Goal: Complete application form

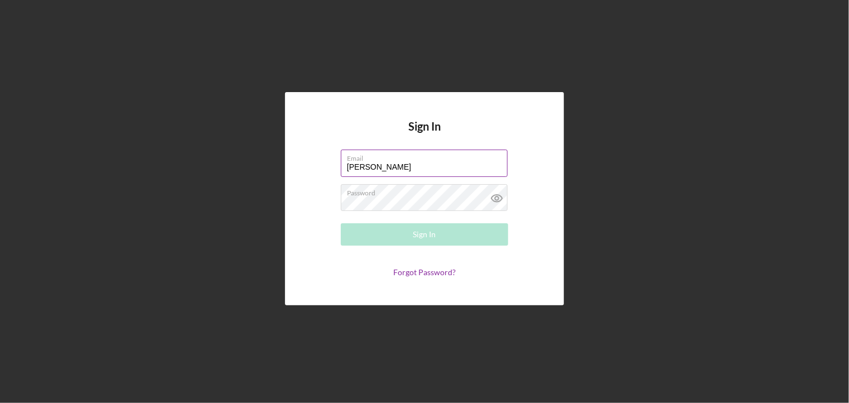
click at [380, 164] on input "[PERSON_NAME]" at bounding box center [424, 162] width 167 height 27
type input "W"
type input "rose53742000@yahoo.com"
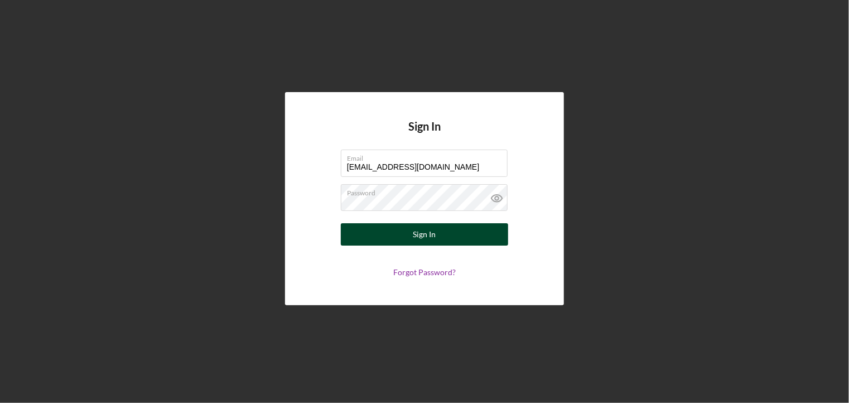
click at [423, 238] on div "Sign In" at bounding box center [424, 234] width 23 height 22
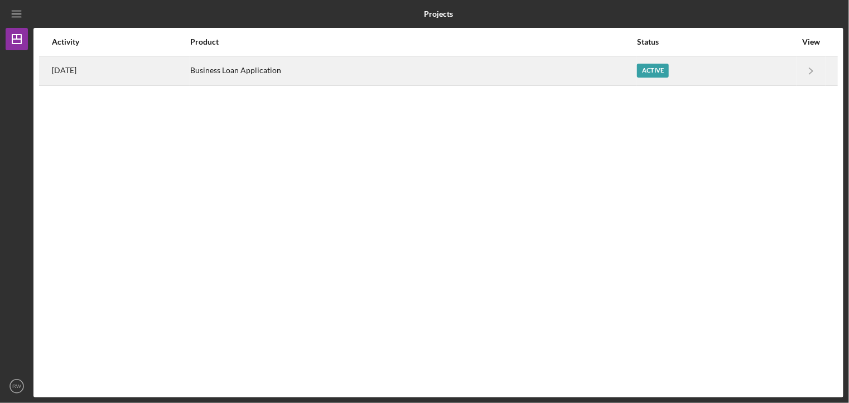
click at [658, 70] on div "Active" at bounding box center [653, 71] width 32 height 14
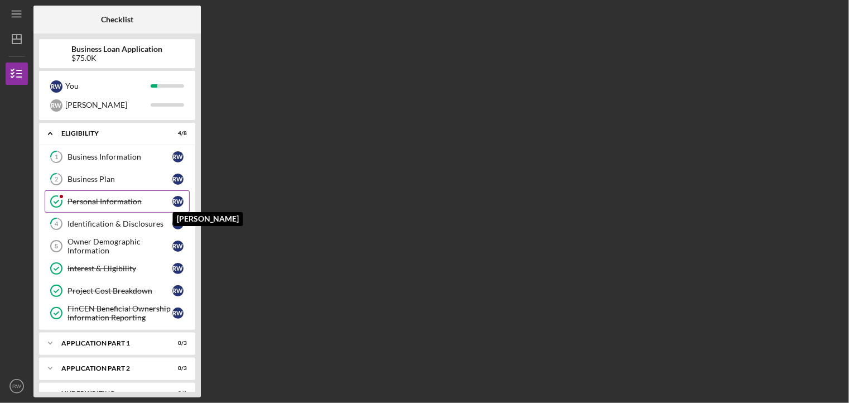
click at [174, 203] on div "R W" at bounding box center [177, 201] width 11 height 11
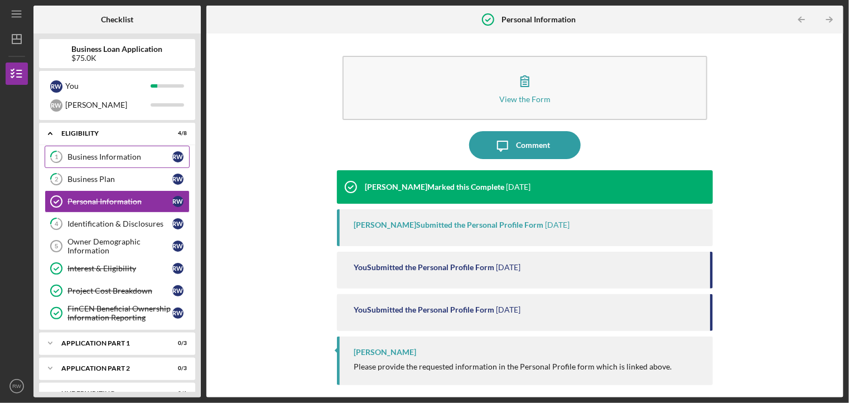
click at [124, 160] on div "Business Information" at bounding box center [119, 156] width 105 height 9
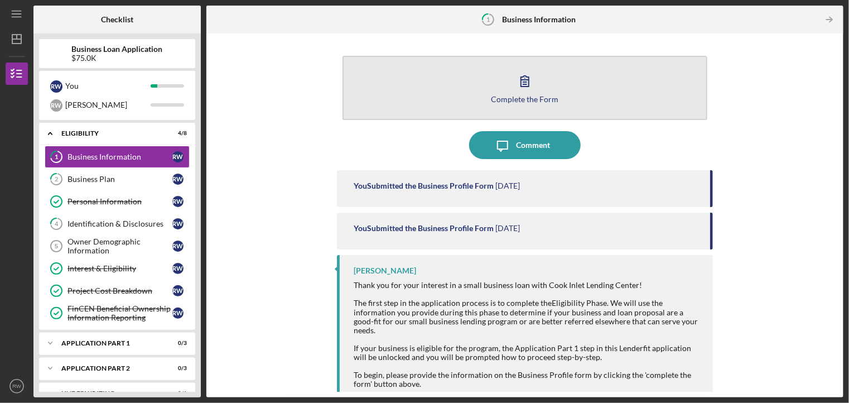
click at [555, 89] on button "Complete the Form Form" at bounding box center [524, 88] width 364 height 64
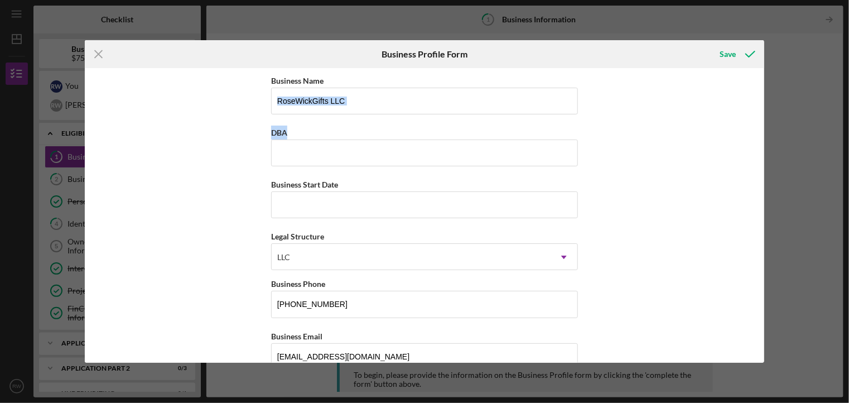
drag, startPoint x: 765, startPoint y: 101, endPoint x: 758, endPoint y: 123, distance: 22.7
click at [758, 123] on div "Icon/Menu Close Business Profile Form Save Business Name RoseWickGifts LLC DBA …" at bounding box center [424, 201] width 849 height 403
drag, startPoint x: 760, startPoint y: 77, endPoint x: 761, endPoint y: 161, distance: 83.6
click at [761, 161] on div "Business Name RoseWickGifts LLC DBA Business Start Date Legal Structure LLC Ico…" at bounding box center [424, 215] width 679 height 294
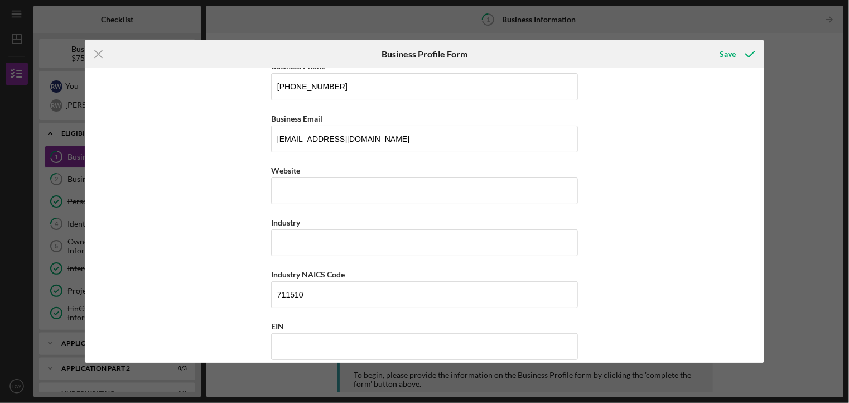
scroll to position [216, 0]
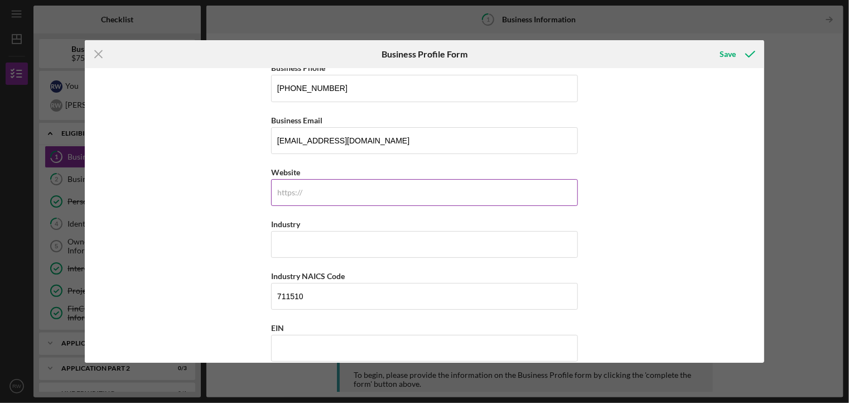
click at [394, 190] on input "Website" at bounding box center [424, 192] width 307 height 27
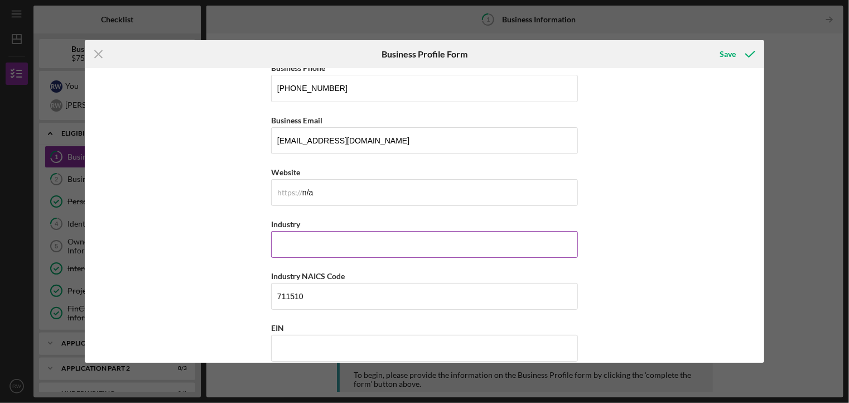
click at [316, 245] on input "Industry" at bounding box center [424, 244] width 307 height 27
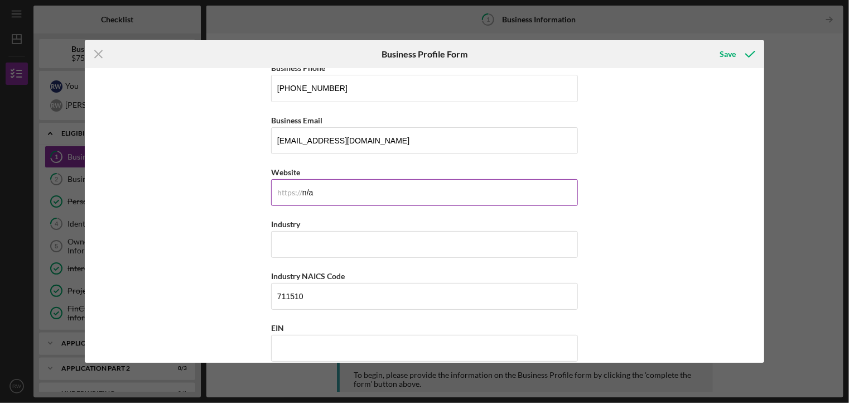
click at [326, 192] on input "n/a" at bounding box center [424, 192] width 307 height 27
type input "n/a at this time"
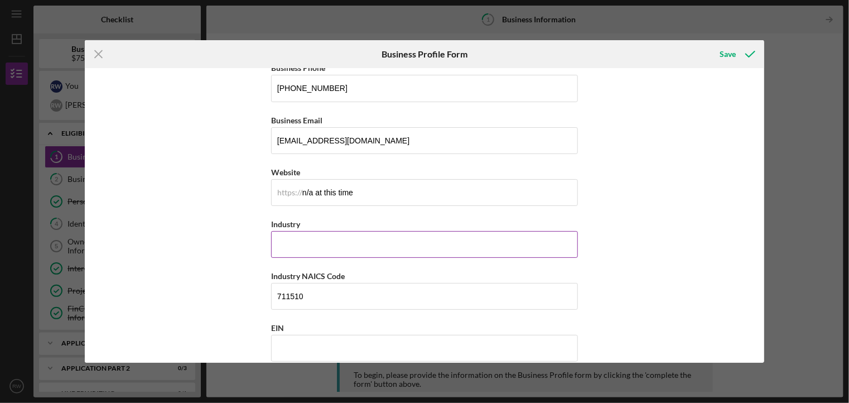
click at [304, 243] on input "Industry" at bounding box center [424, 244] width 307 height 27
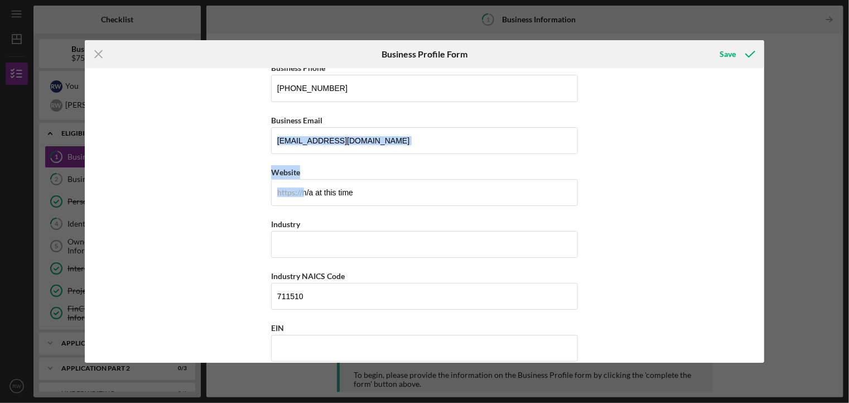
drag, startPoint x: 765, startPoint y: 130, endPoint x: 758, endPoint y: 168, distance: 39.1
click at [758, 168] on div "Icon/Menu Close Business Profile Form Save Business Name RoseWickGifts LLC DBA …" at bounding box center [424, 201] width 849 height 403
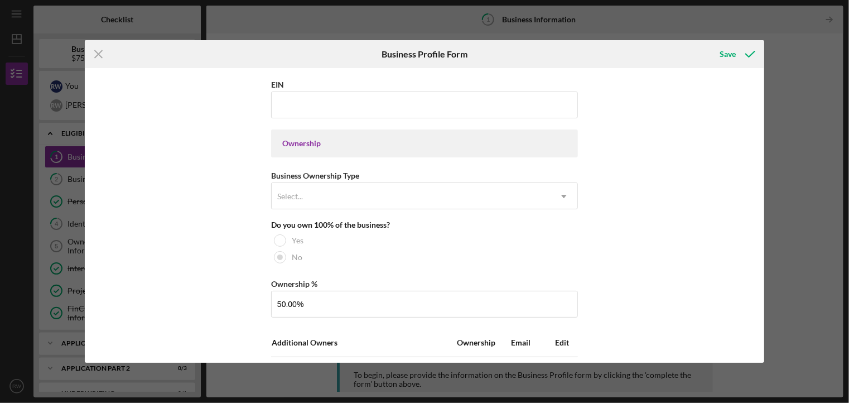
scroll to position [462, 0]
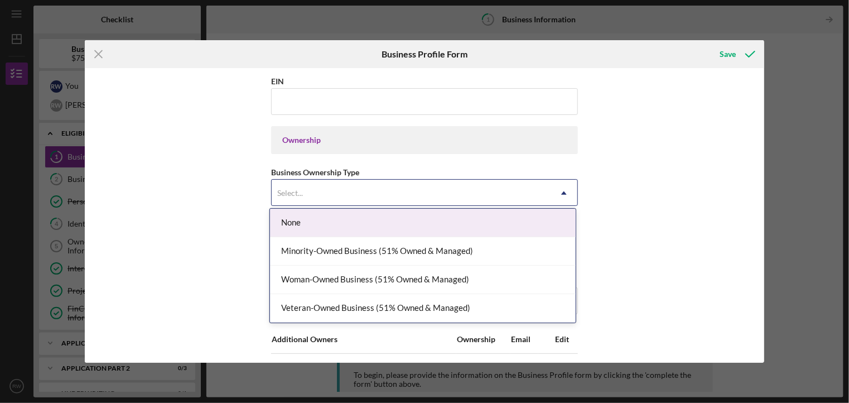
click at [562, 191] on use at bounding box center [564, 192] width 6 height 3
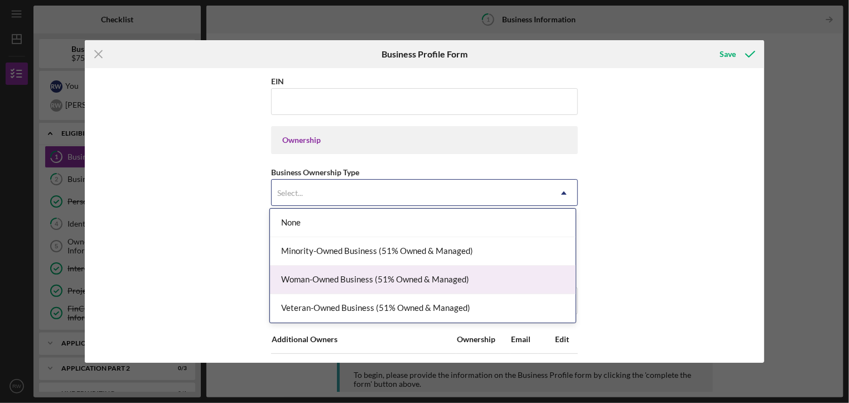
click at [442, 278] on div "Woman-Owned Business (51% Owned & Managed)" at bounding box center [423, 279] width 306 height 28
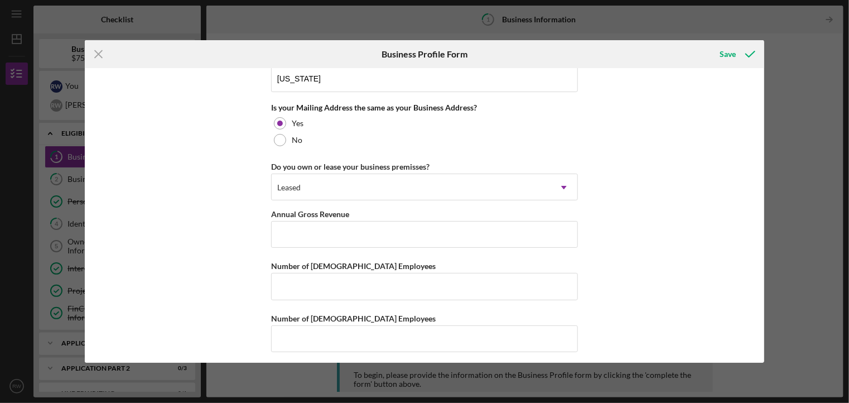
scroll to position [999, 0]
click at [290, 284] on input "Number of Full-Time Employees" at bounding box center [424, 284] width 307 height 27
click at [709, 43] on button "Save" at bounding box center [736, 54] width 55 height 22
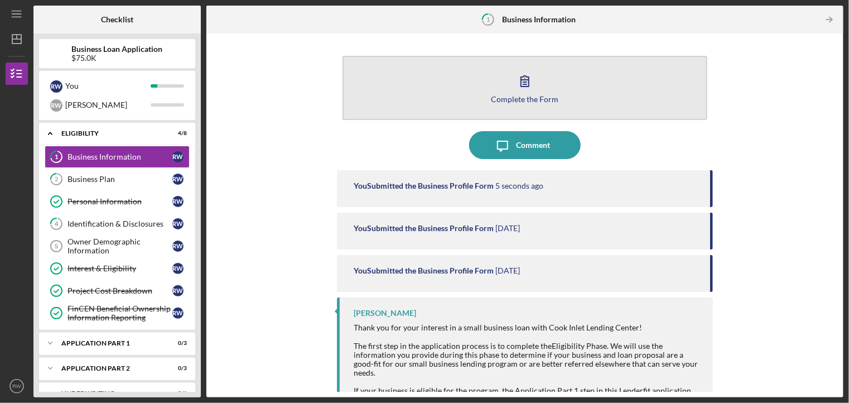
click at [503, 95] on div "Complete the Form" at bounding box center [524, 99] width 67 height 8
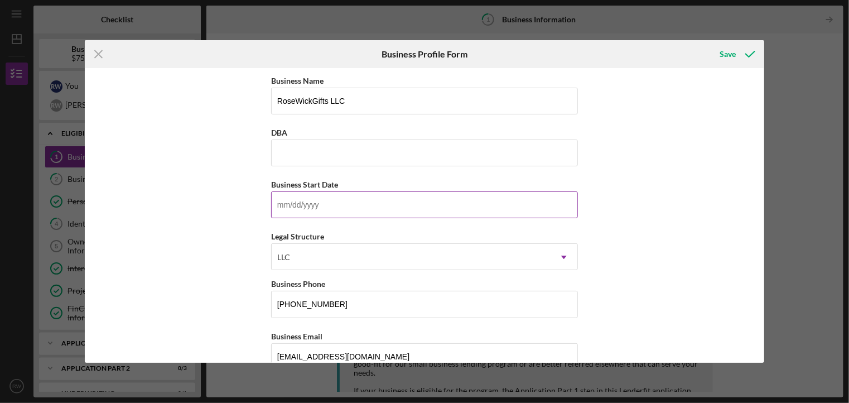
click at [281, 205] on input "Business Start Date" at bounding box center [424, 204] width 307 height 27
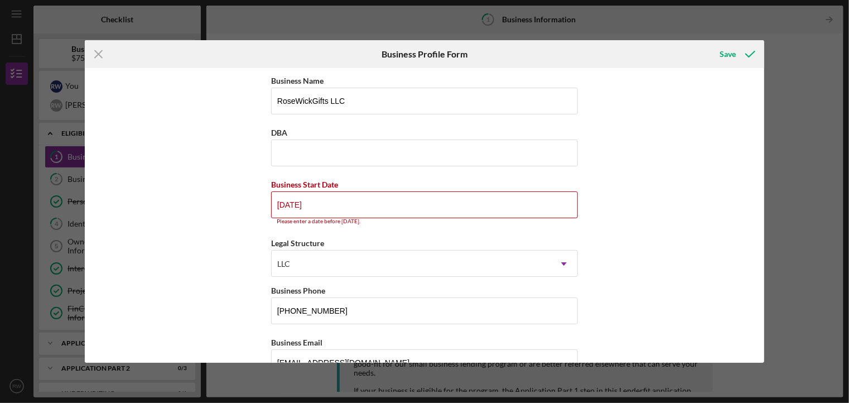
drag, startPoint x: 316, startPoint y: 201, endPoint x: 226, endPoint y: 208, distance: 90.6
click at [226, 208] on div "Business Name RoseWickGifts LLC DBA Business Start Date 01/01/2026 Please enter…" at bounding box center [424, 215] width 679 height 294
type input "0m/dd/yyyy"
click at [247, 227] on div "Business Name RoseWickGifts LLC DBA Business Start Date 12/01/2025 Please enter…" at bounding box center [424, 215] width 679 height 294
click at [372, 150] on input "DBA" at bounding box center [424, 152] width 307 height 27
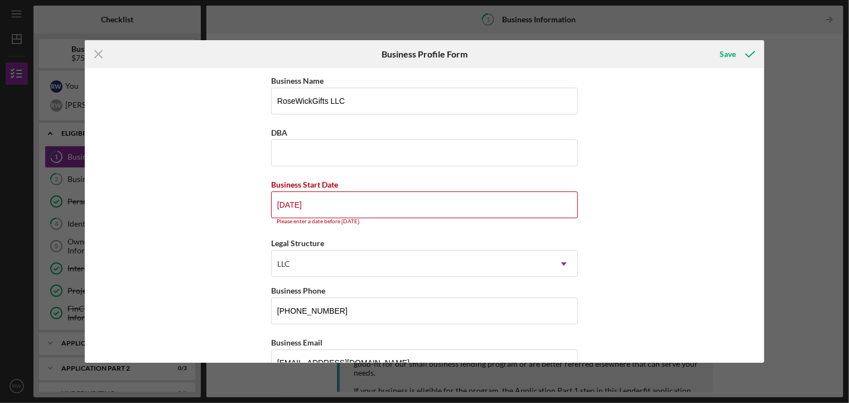
drag, startPoint x: 284, startPoint y: 204, endPoint x: 262, endPoint y: 204, distance: 22.3
click at [262, 204] on div "Business Name RoseWickGifts LLC DBA Business Start Date 12/01/2025 Please enter…" at bounding box center [424, 215] width 679 height 294
click at [282, 203] on input "10/12/y025" at bounding box center [424, 204] width 307 height 27
click at [282, 204] on input "11/20/25yy" at bounding box center [424, 204] width 307 height 27
click at [335, 208] on input "09/01/2025" at bounding box center [424, 204] width 307 height 27
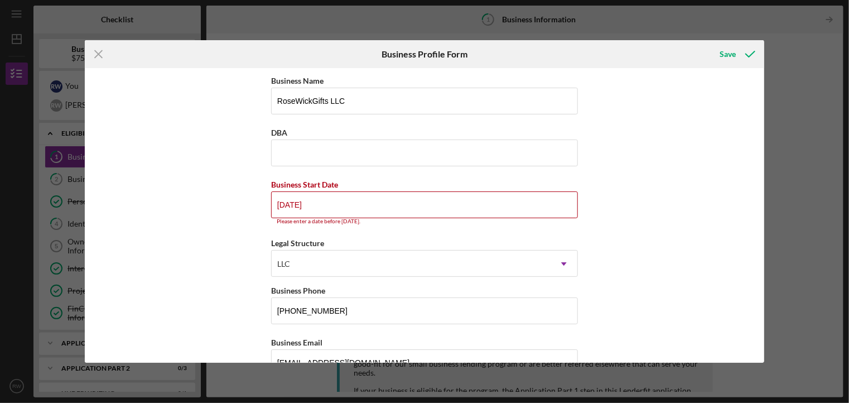
drag, startPoint x: 319, startPoint y: 203, endPoint x: 212, endPoint y: 208, distance: 107.2
click at [212, 208] on div "Business Name RoseWickGifts LLC DBA Business Start Date 09/01/2025 Please enter…" at bounding box center [424, 215] width 679 height 294
click at [282, 203] on input "02/01/2026" at bounding box center [424, 204] width 307 height 27
type input "01/01/2026"
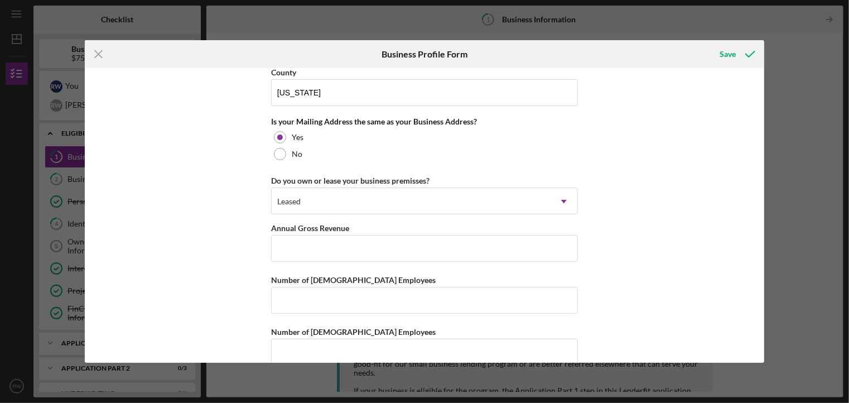
scroll to position [1006, 0]
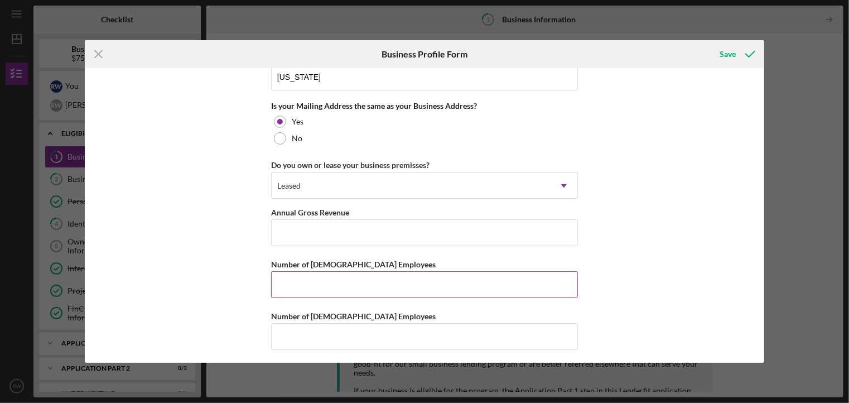
click at [369, 278] on input "Number of Full-Time Employees" at bounding box center [424, 284] width 307 height 27
type input "0"
click at [337, 335] on input "Number of Part-Time Employees" at bounding box center [424, 336] width 307 height 27
type input "0"
click at [327, 235] on input "Annual Gross Revenue" at bounding box center [424, 232] width 307 height 27
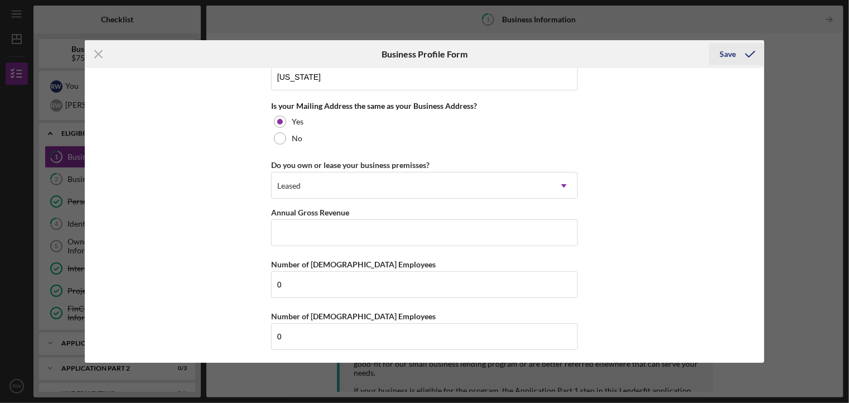
click at [728, 52] on div "Save" at bounding box center [728, 54] width 16 height 22
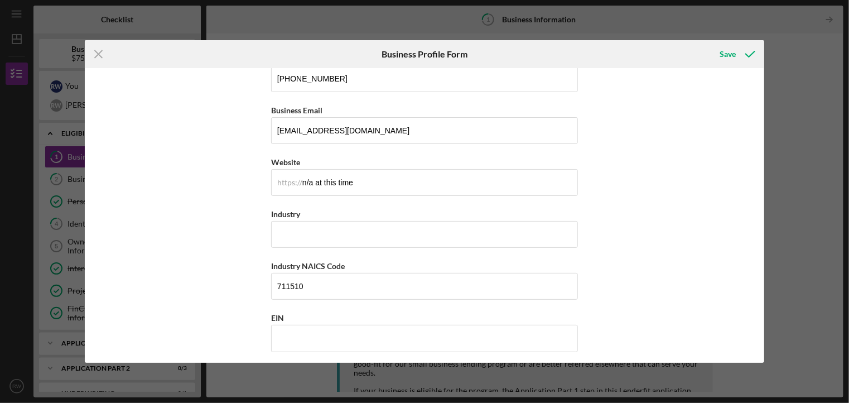
scroll to position [234, 0]
click at [324, 227] on input "Industry" at bounding box center [424, 232] width 307 height 27
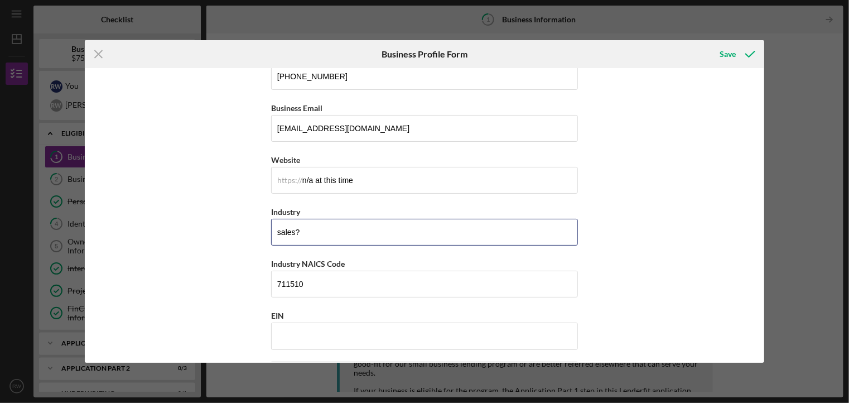
scroll to position [235, 0]
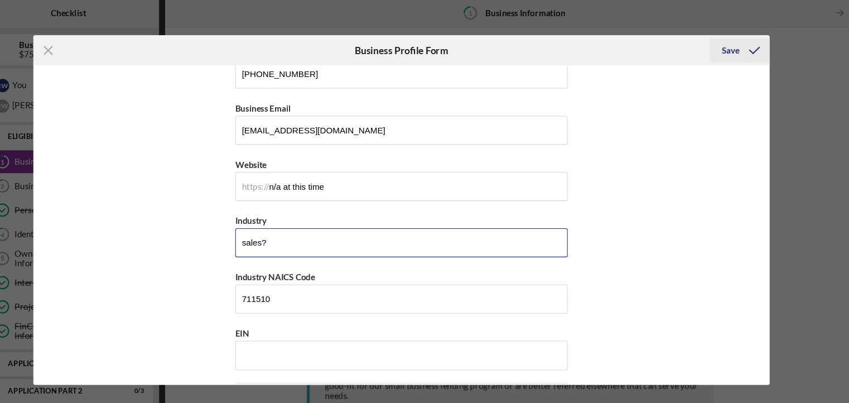
type input "sales?"
click at [725, 57] on div "Save" at bounding box center [728, 54] width 16 height 22
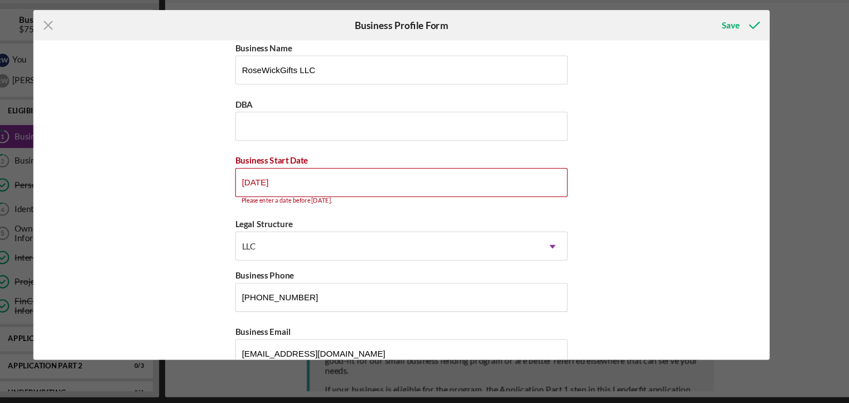
scroll to position [0, 0]
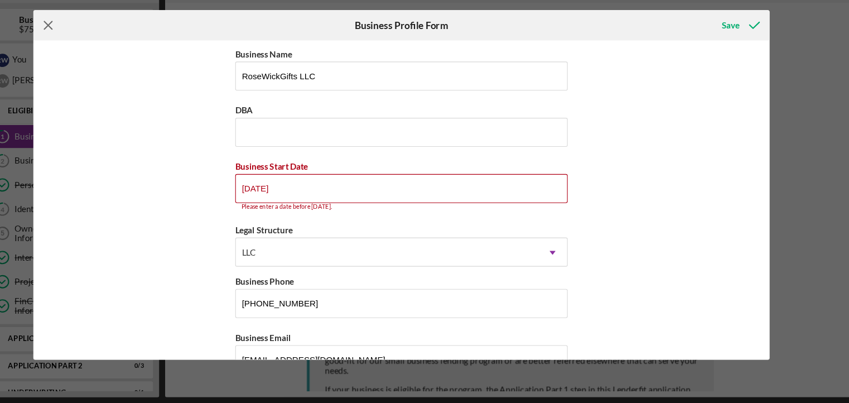
click at [102, 56] on icon "Icon/Menu Close" at bounding box center [99, 54] width 28 height 28
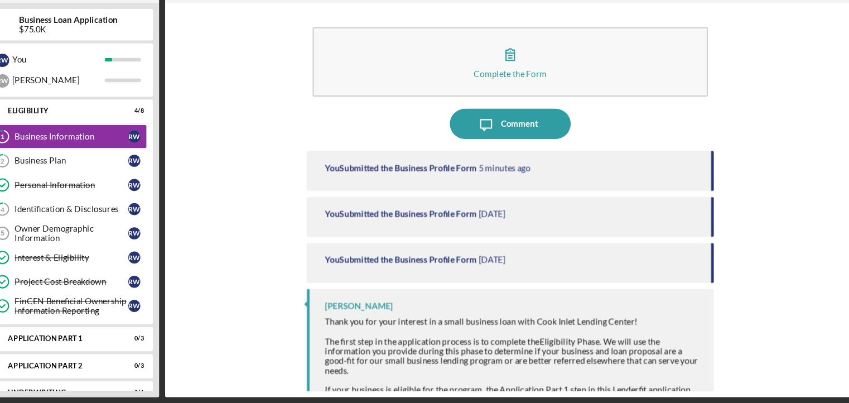
click at [440, 138] on div "Icon/Message Comment" at bounding box center [524, 145] width 375 height 28
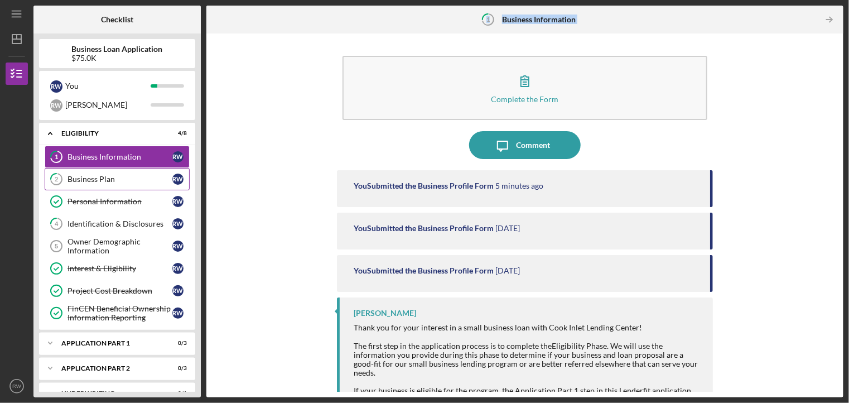
drag, startPoint x: 261, startPoint y: 108, endPoint x: 89, endPoint y: 181, distance: 187.3
click at [89, 181] on div "Checklist Business Loan Application $75.0K R W You R W Robert Icon/Expander Eli…" at bounding box center [438, 201] width 810 height 391
click at [154, 182] on div "Business Plan" at bounding box center [119, 179] width 105 height 9
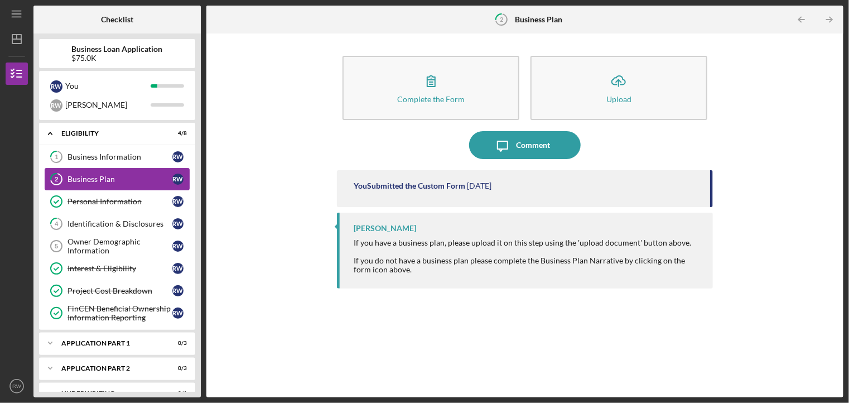
click at [154, 182] on div "Business Plan" at bounding box center [119, 179] width 105 height 9
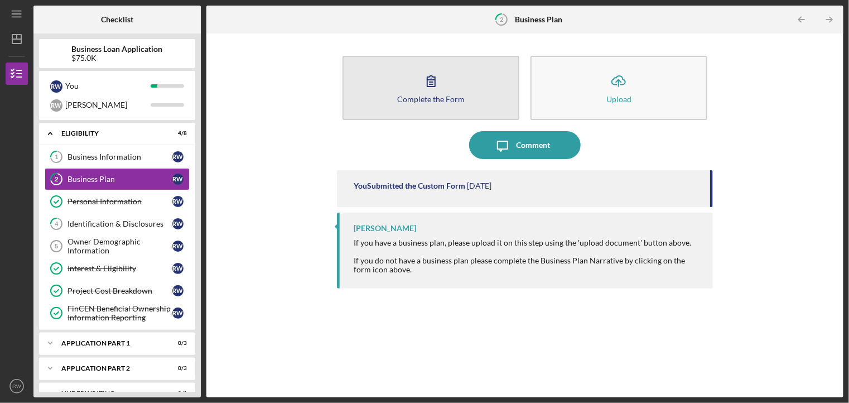
click at [423, 91] on icon "button" at bounding box center [431, 81] width 28 height 28
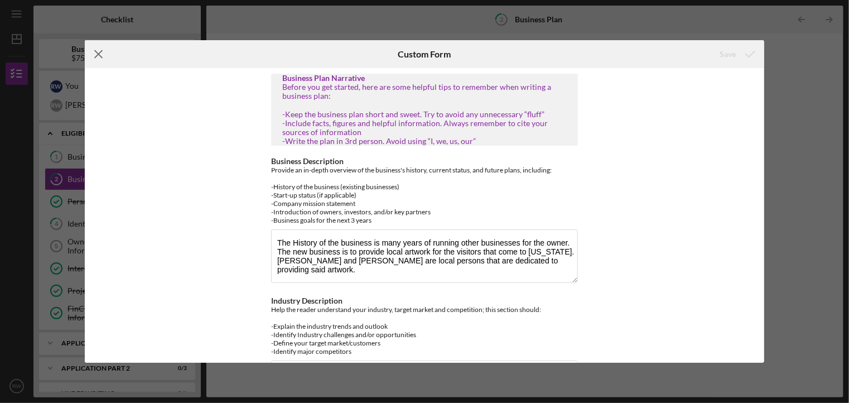
click at [95, 51] on line at bounding box center [98, 54] width 7 height 7
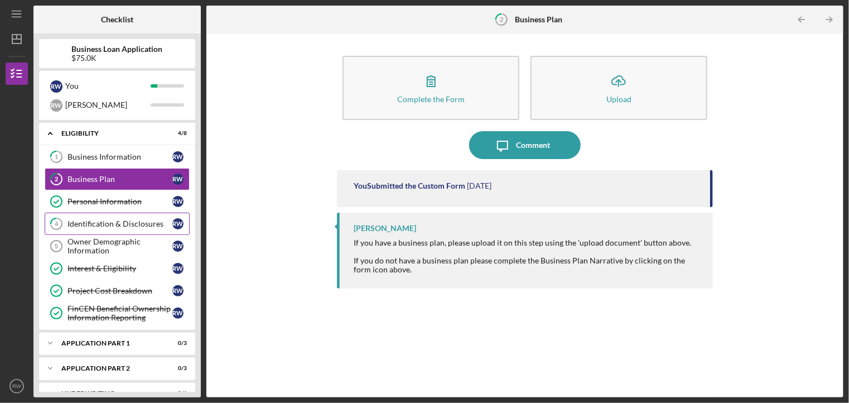
click at [170, 222] on div "Identification & Disclosures" at bounding box center [119, 223] width 105 height 9
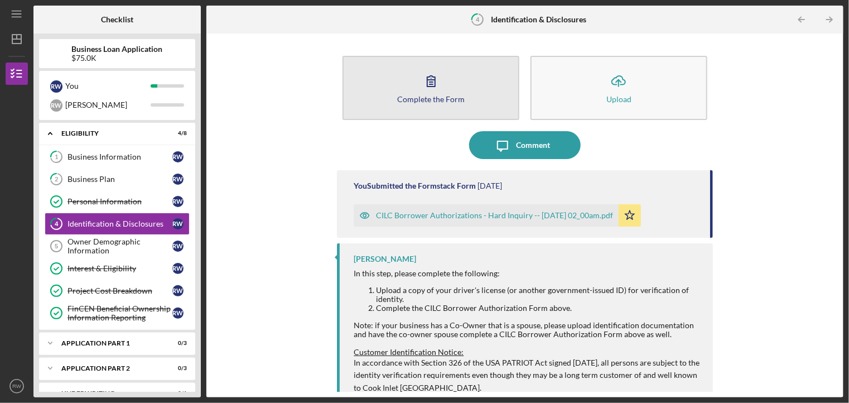
click at [425, 77] on icon "button" at bounding box center [431, 81] width 28 height 28
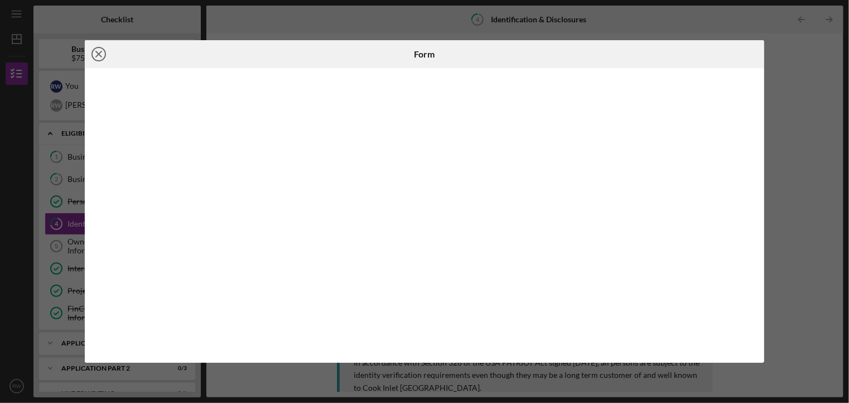
click at [98, 53] on line at bounding box center [99, 54] width 6 height 6
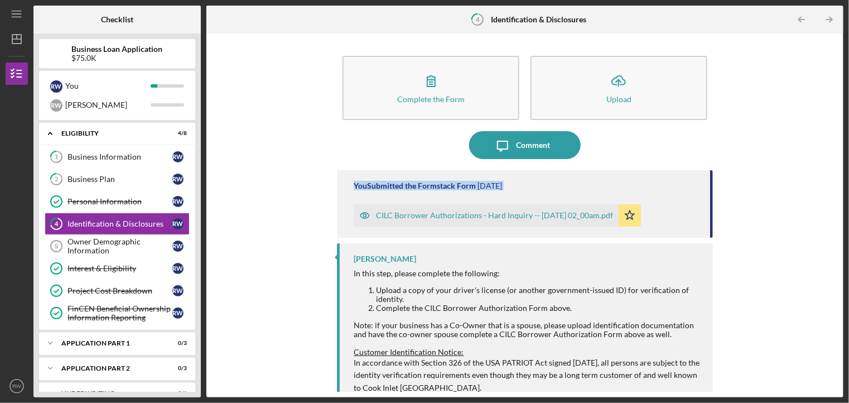
drag, startPoint x: 291, startPoint y: 175, endPoint x: 283, endPoint y: 213, distance: 38.8
click at [283, 213] on div "Complete the Form Form Icon/Upload Upload Icon/Message Comment You Submitted th…" at bounding box center [525, 215] width 626 height 352
click at [159, 248] on div "Owner Demographic Information" at bounding box center [119, 246] width 105 height 18
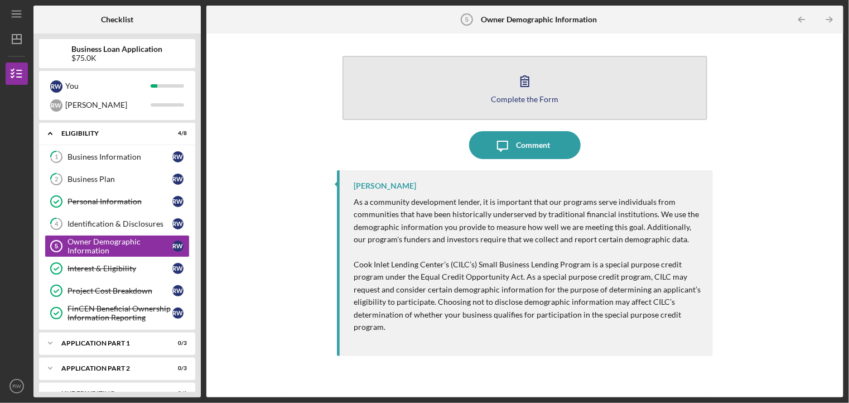
click at [538, 86] on button "Complete the Form Form" at bounding box center [524, 88] width 364 height 64
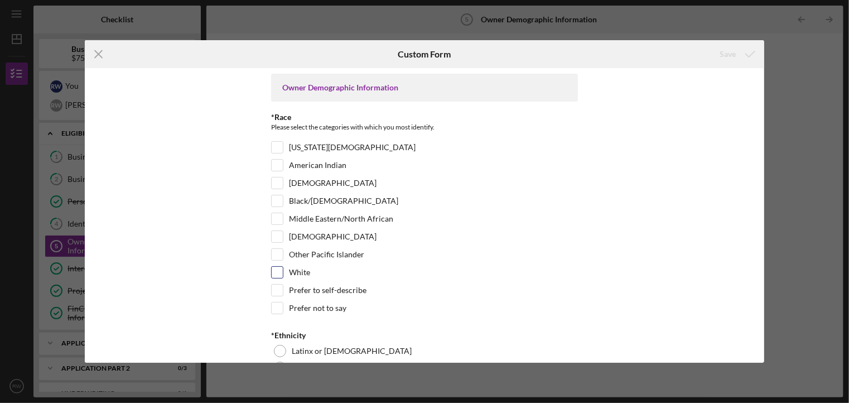
click at [272, 271] on input "White" at bounding box center [277, 272] width 11 height 11
checkbox input "true"
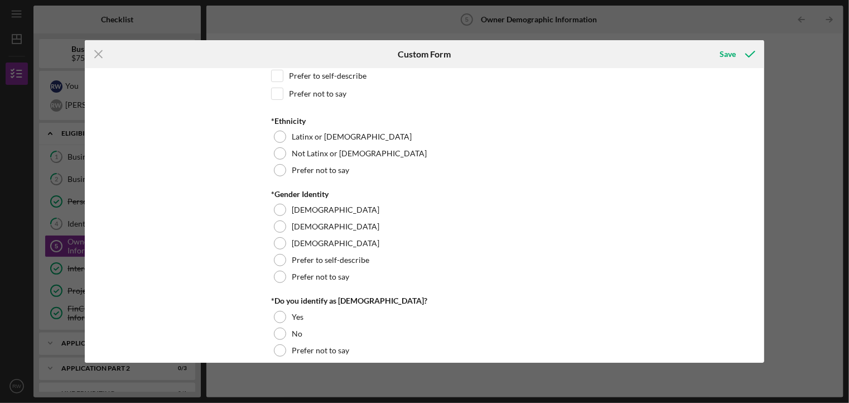
scroll to position [216, 0]
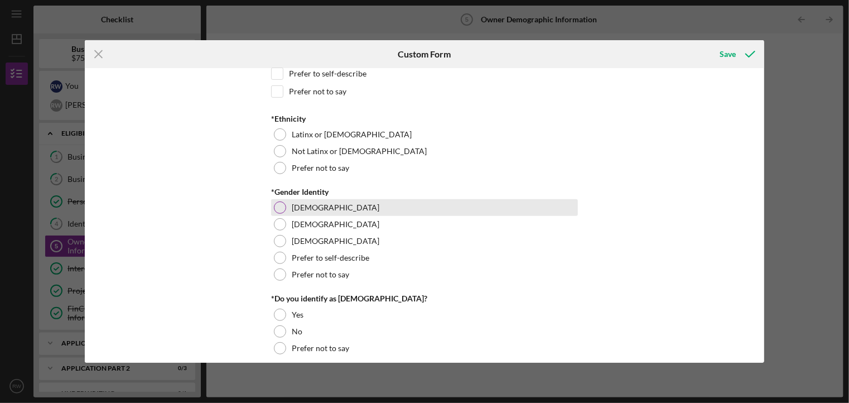
click at [280, 206] on div at bounding box center [280, 207] width 12 height 12
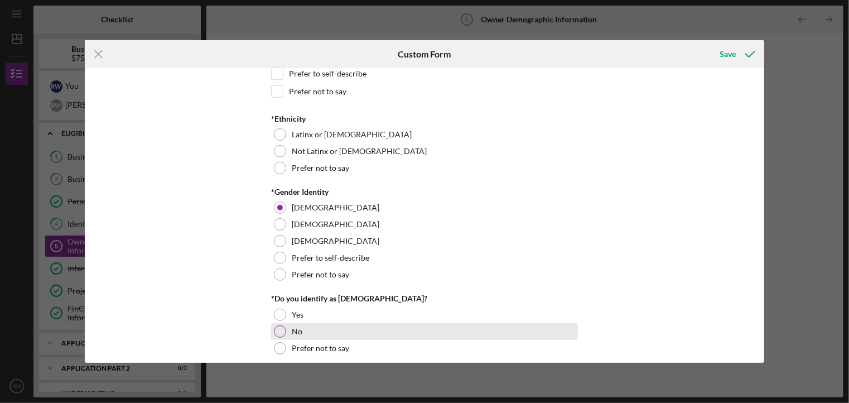
click at [277, 331] on div at bounding box center [280, 331] width 12 height 12
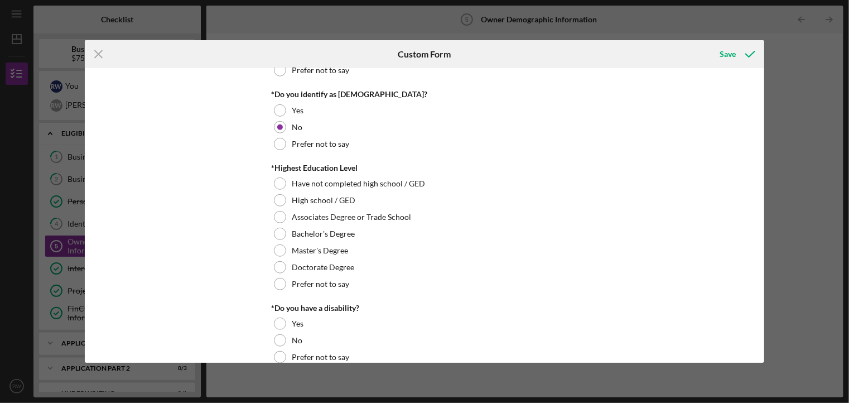
scroll to position [422, 0]
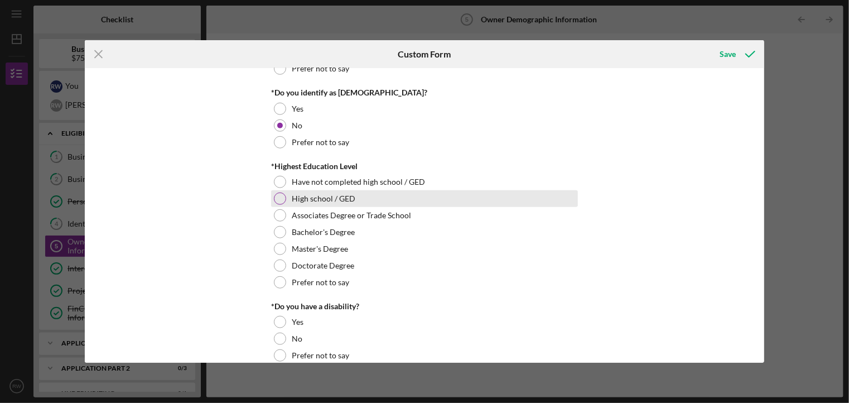
click at [278, 196] on div at bounding box center [280, 198] width 12 height 12
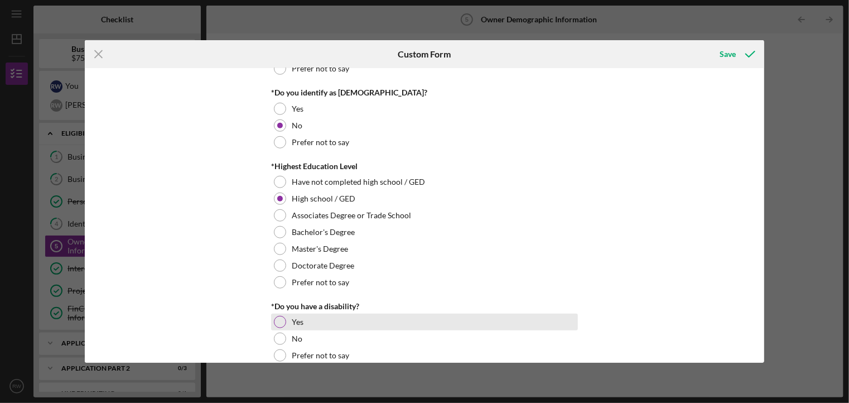
click at [274, 322] on div at bounding box center [280, 322] width 12 height 12
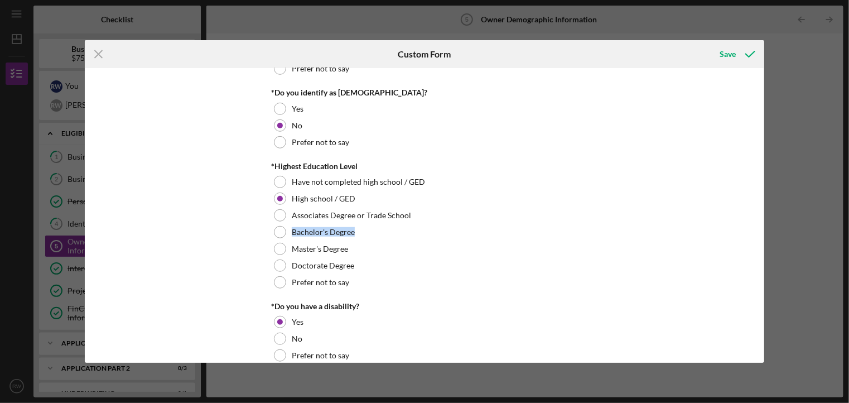
drag, startPoint x: 760, startPoint y: 216, endPoint x: 768, endPoint y: 237, distance: 22.6
click at [768, 237] on div "Icon/Menu Close Custom Form Save Owner Demographic Information *Race Please sel…" at bounding box center [424, 201] width 849 height 403
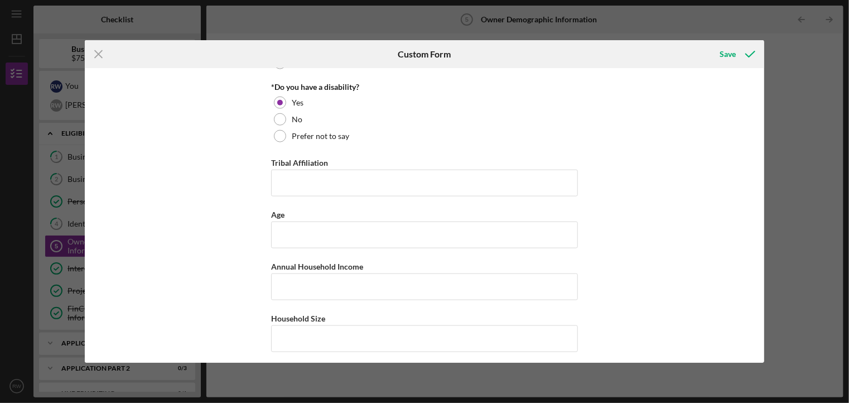
scroll to position [644, 0]
click at [314, 181] on input "Tribal Affiliation" at bounding box center [424, 180] width 307 height 27
type input "N/A"
click at [297, 233] on input "Age" at bounding box center [424, 232] width 307 height 27
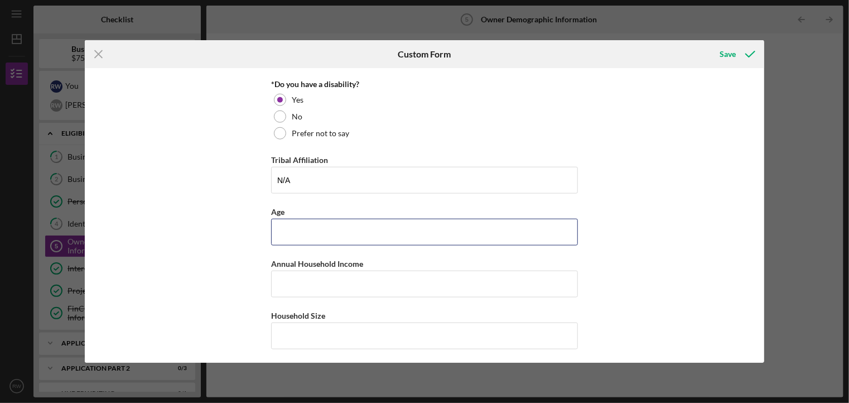
type input "59"
click at [291, 280] on input "Annual Household Income" at bounding box center [424, 283] width 307 height 27
click at [304, 279] on input "Annual Household Income" at bounding box center [424, 283] width 307 height 27
type input "$10,397.48"
click at [279, 324] on input "Household Size" at bounding box center [424, 335] width 307 height 27
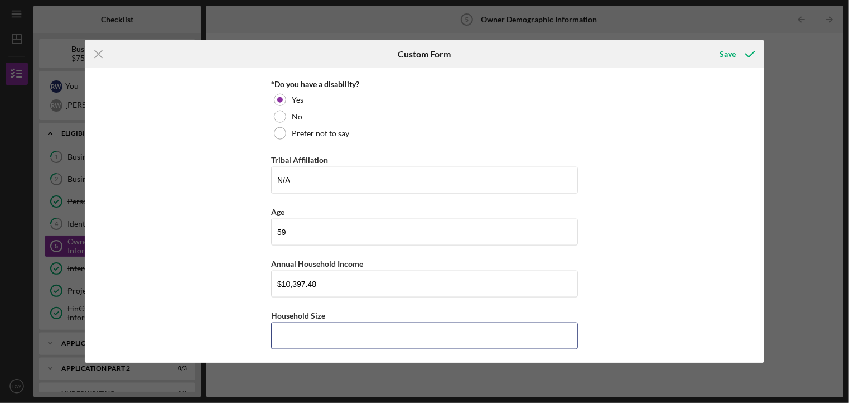
type input "2"
click at [728, 51] on div "Save" at bounding box center [728, 54] width 16 height 22
click at [735, 54] on div "Save" at bounding box center [728, 54] width 16 height 22
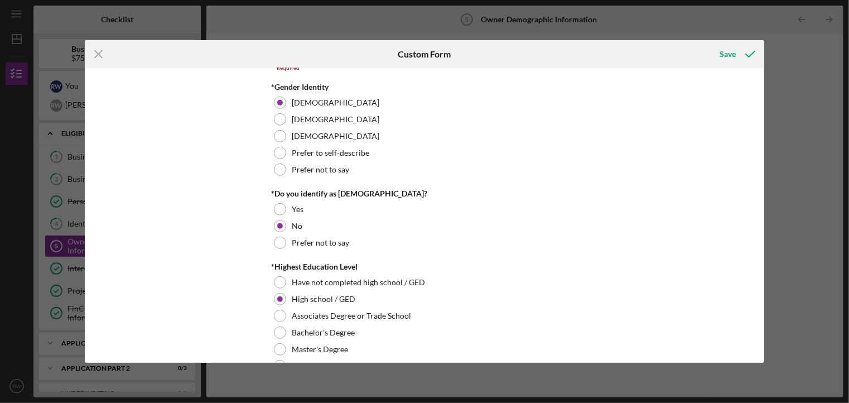
scroll to position [325, 0]
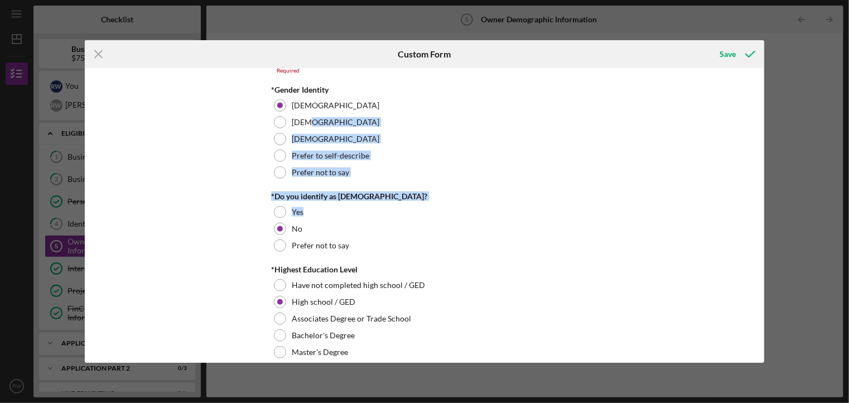
drag, startPoint x: 758, startPoint y: 203, endPoint x: 748, endPoint y: 125, distance: 78.6
click at [748, 125] on div "Owner Demographic Information *Race Please select the categories with which you…" at bounding box center [424, 215] width 679 height 294
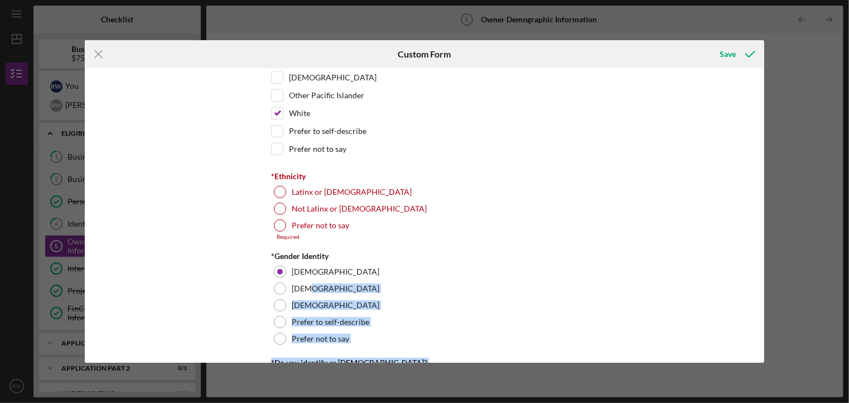
scroll to position [153, 0]
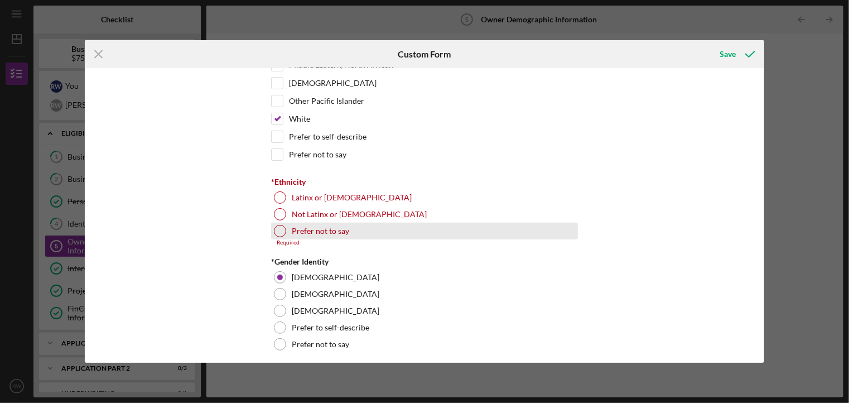
click at [279, 230] on div at bounding box center [280, 231] width 12 height 12
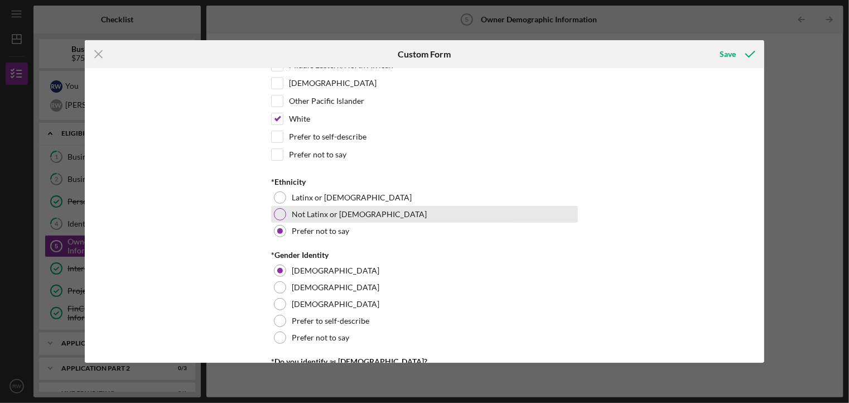
click at [279, 211] on div at bounding box center [280, 214] width 12 height 12
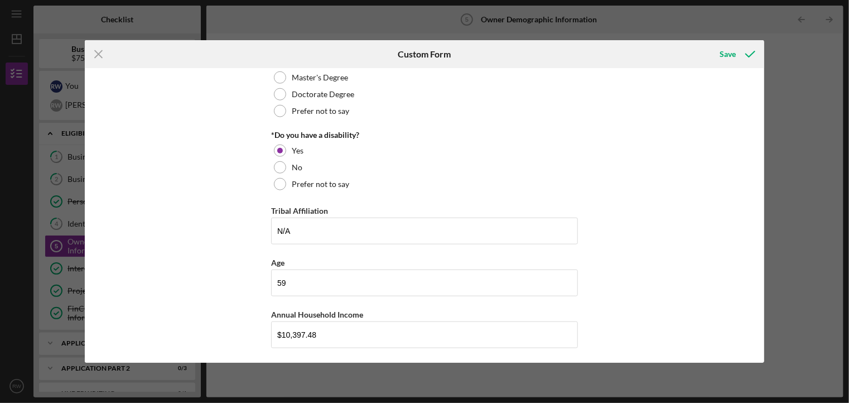
scroll to position [644, 0]
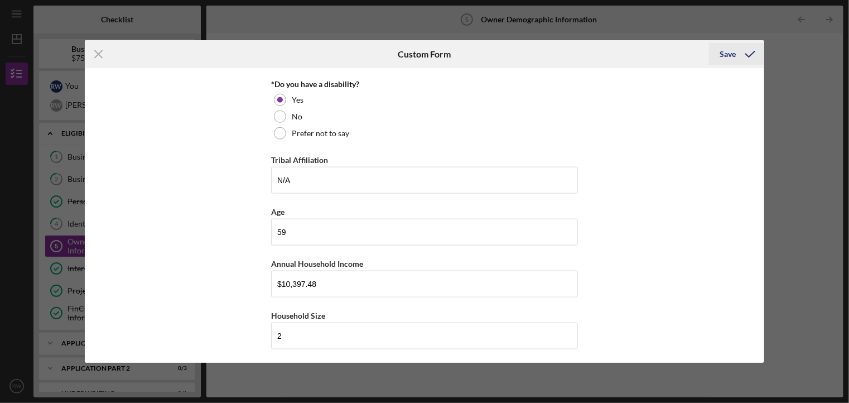
click at [730, 54] on div "Save" at bounding box center [728, 54] width 16 height 22
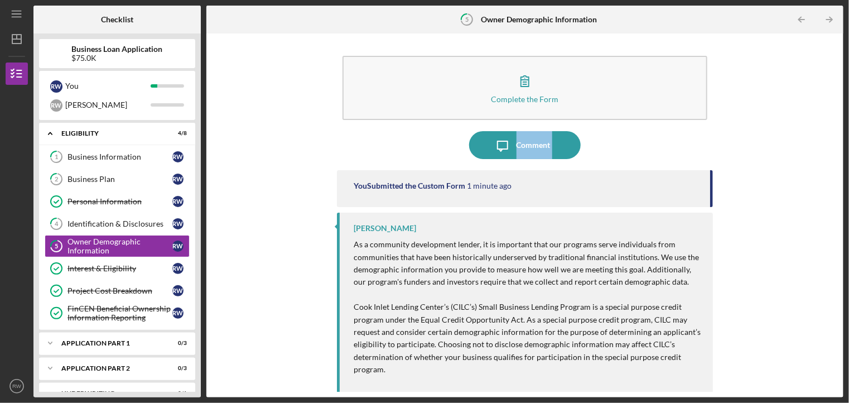
drag, startPoint x: 258, startPoint y: 168, endPoint x: 283, endPoint y: 151, distance: 30.2
click at [283, 151] on div "Complete the Form Form Icon/Message Comment You Submitted the Custom Form 1 min…" at bounding box center [525, 215] width 626 height 352
drag, startPoint x: 834, startPoint y: 189, endPoint x: 836, endPoint y: 230, distance: 41.3
click at [836, 230] on div "Complete the Form Form Icon/Message Comment You Submitted the Custom Form 1 min…" at bounding box center [525, 215] width 626 height 352
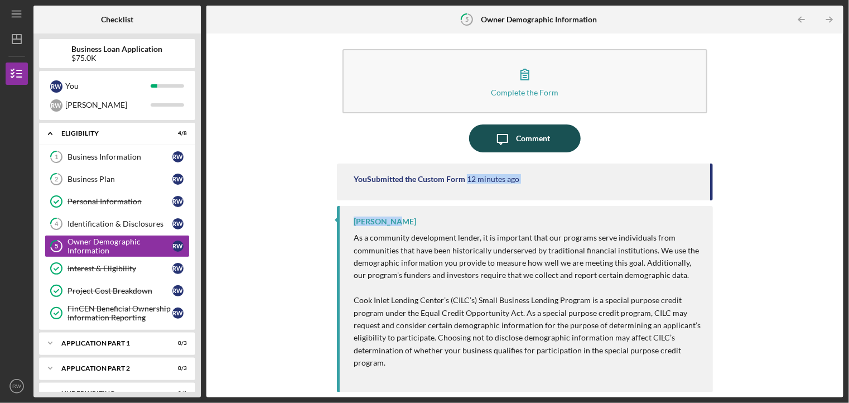
click at [505, 137] on icon "Icon/Message" at bounding box center [502, 138] width 28 height 28
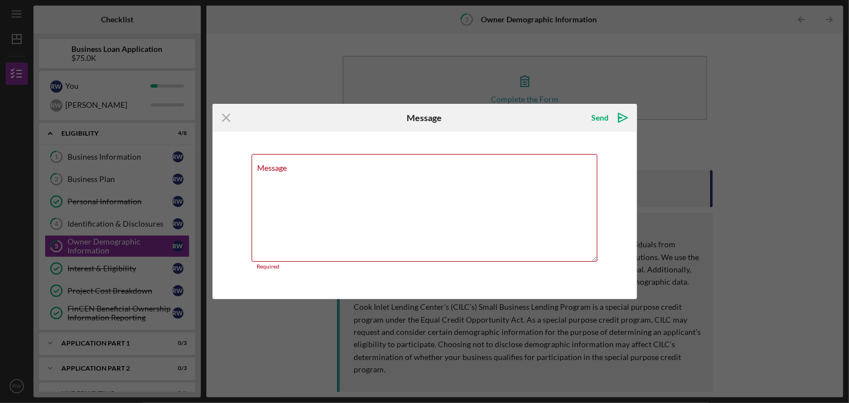
click at [282, 55] on div "Icon/Menu Close Message Send Icon/icon-invite-send Message Required Cancel Send…" at bounding box center [424, 201] width 849 height 403
click at [225, 117] on line at bounding box center [225, 117] width 7 height 7
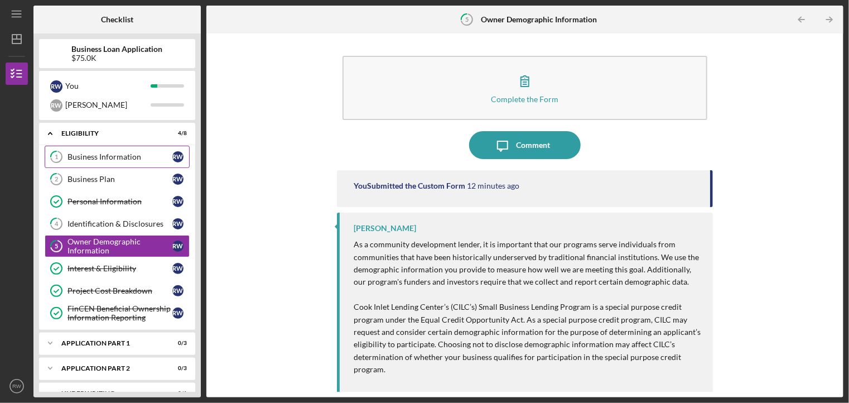
click at [103, 156] on div "Business Information" at bounding box center [119, 156] width 105 height 9
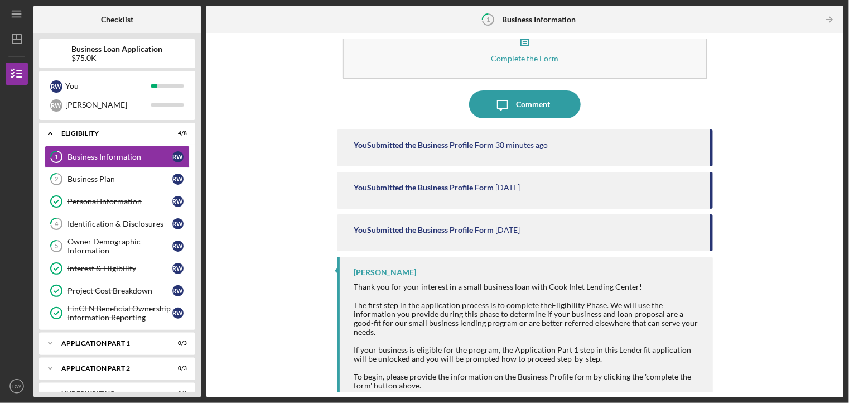
scroll to position [43, 0]
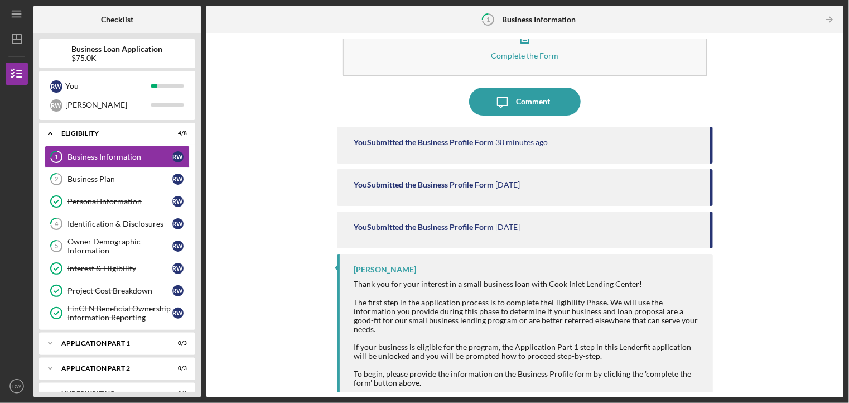
click at [488, 140] on div "You Submitted the Business Profile Form" at bounding box center [423, 142] width 140 height 9
click at [477, 185] on div "You Submitted the Business Profile Form" at bounding box center [423, 184] width 140 height 9
click at [491, 229] on div "You Submitted the Business Profile Form" at bounding box center [423, 226] width 140 height 9
drag, startPoint x: 839, startPoint y: 92, endPoint x: 821, endPoint y: 45, distance: 50.1
click at [821, 45] on div "Complete the Form Form Icon/Message Comment You Submitted the Business Profile …" at bounding box center [524, 215] width 637 height 364
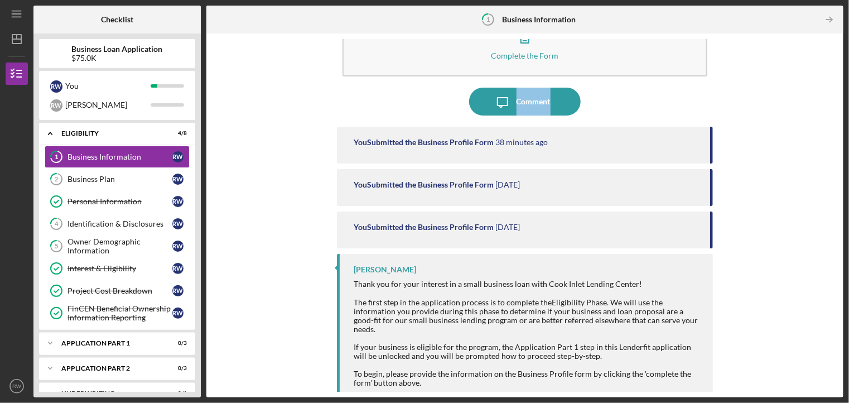
scroll to position [38, 0]
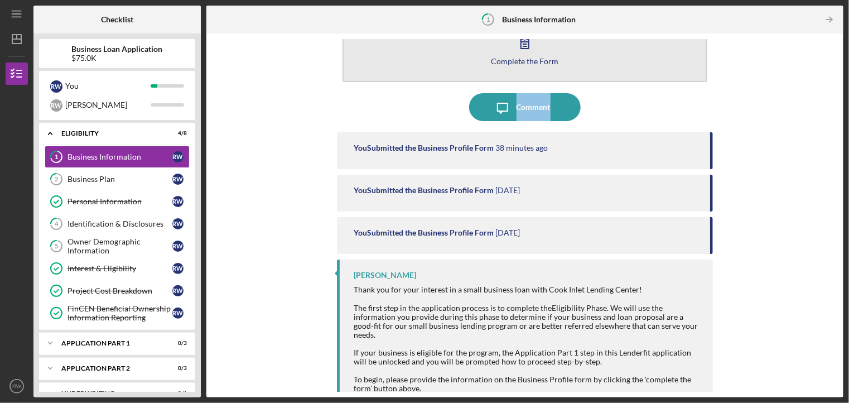
click at [521, 57] on div "Complete the Form" at bounding box center [524, 61] width 67 height 8
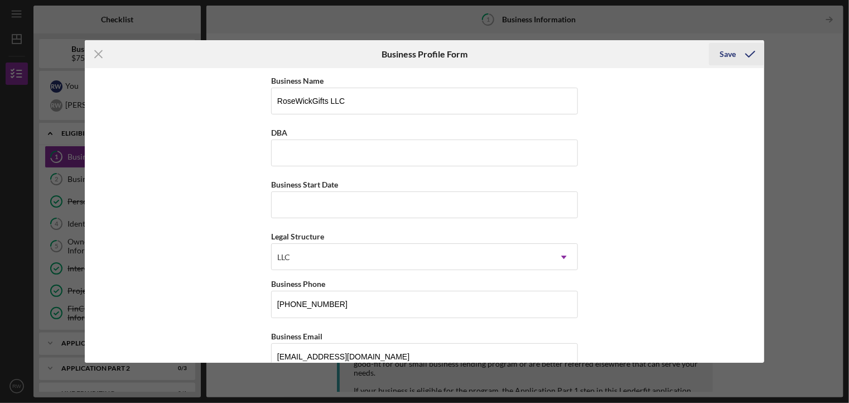
click at [726, 53] on div "Save" at bounding box center [728, 54] width 16 height 22
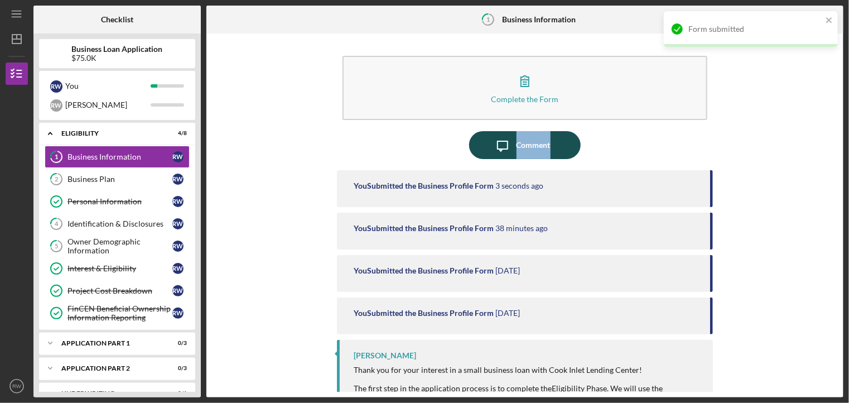
click at [544, 143] on div "Comment" at bounding box center [533, 145] width 34 height 28
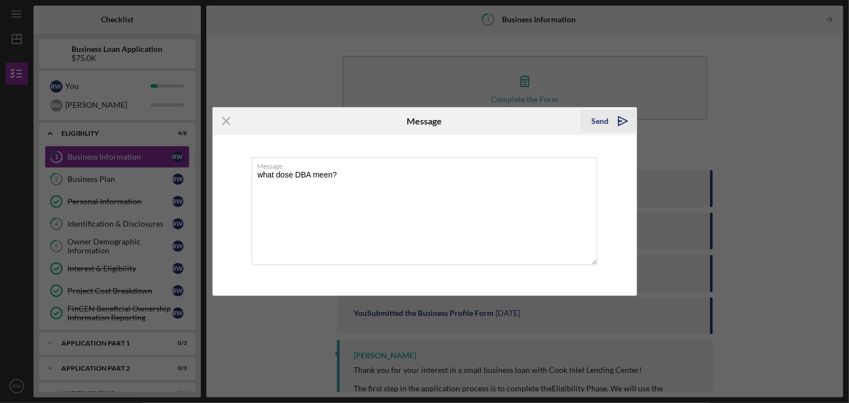
type textarea "what dose DBA meen?"
click at [597, 119] on div "Send" at bounding box center [600, 121] width 17 height 22
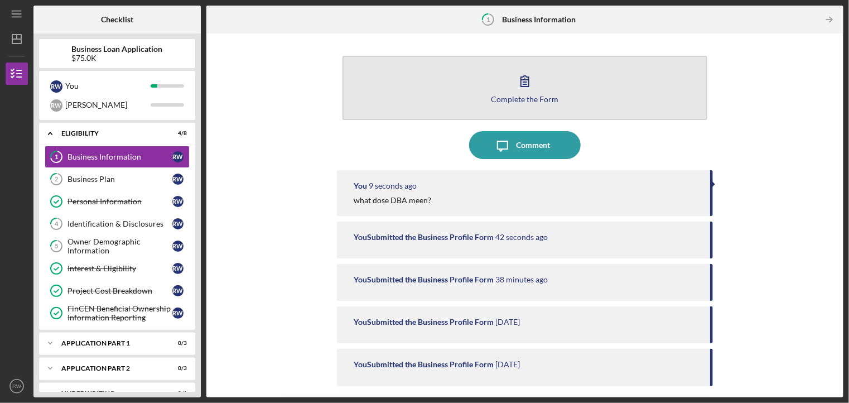
click at [514, 88] on icon "button" at bounding box center [525, 81] width 28 height 28
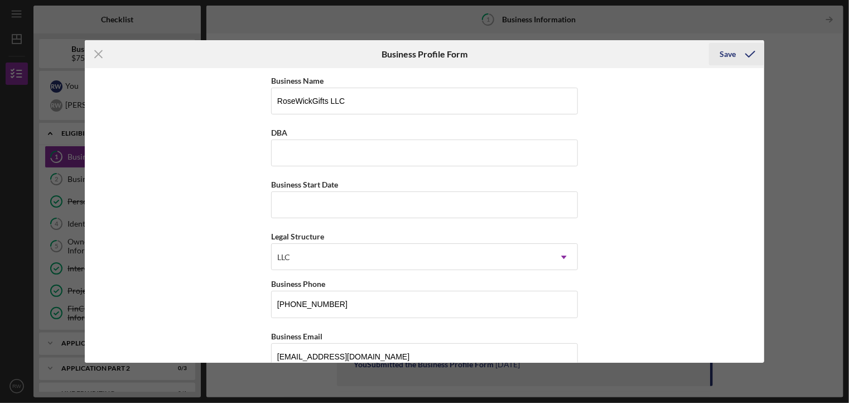
click at [735, 51] on div "Save" at bounding box center [728, 54] width 16 height 22
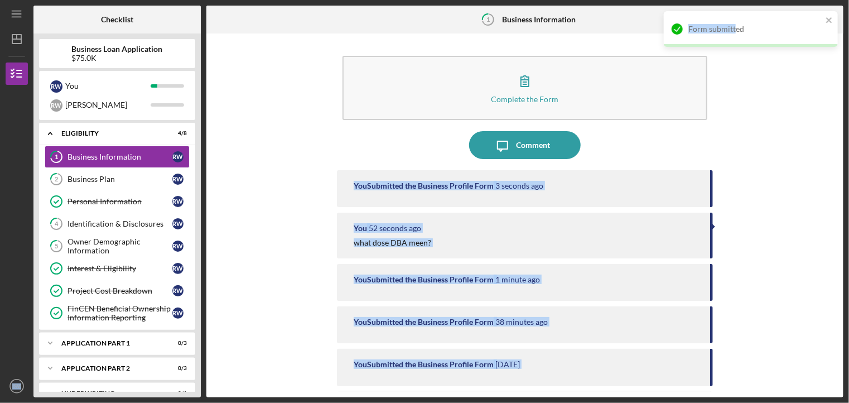
drag, startPoint x: 735, startPoint y: 51, endPoint x: 605, endPoint y: 134, distance: 154.2
click at [605, 134] on div "Icon/Menu 1 Business Information Checklist Business Loan Application $75.0K R W…" at bounding box center [424, 201] width 849 height 403
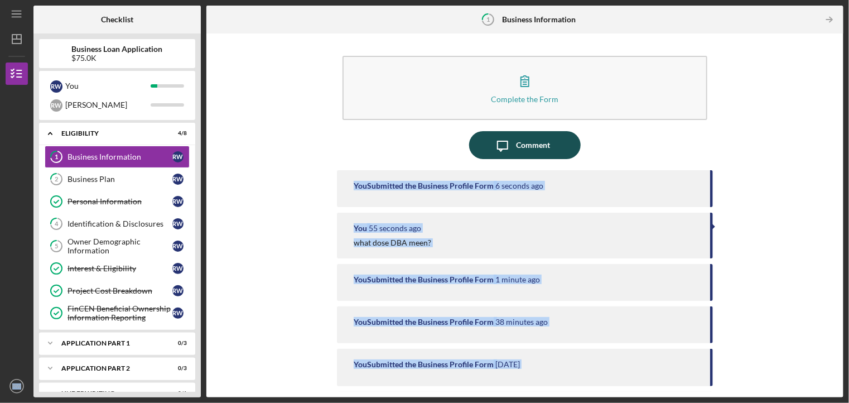
click at [530, 148] on div "Comment" at bounding box center [533, 145] width 34 height 28
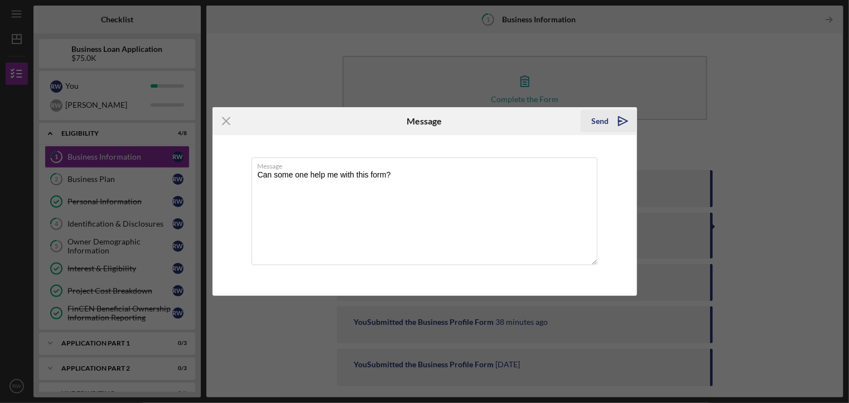
type textarea "Can some one help me with this form?"
click at [602, 121] on div "Send" at bounding box center [600, 121] width 17 height 22
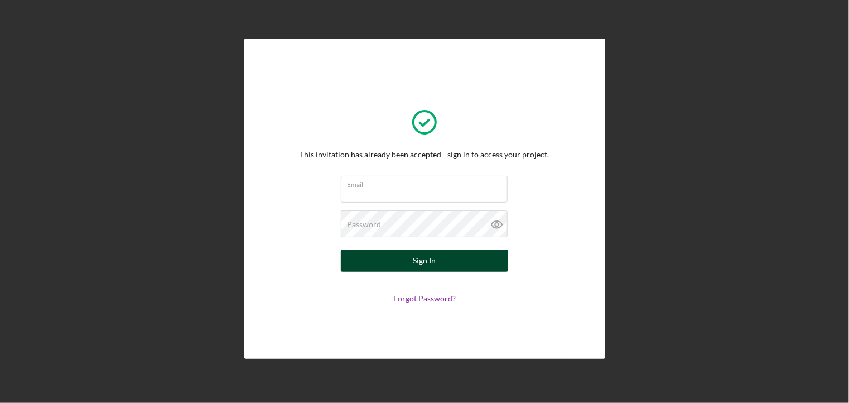
type input "Wickman"
